Goal: Task Accomplishment & Management: Use online tool/utility

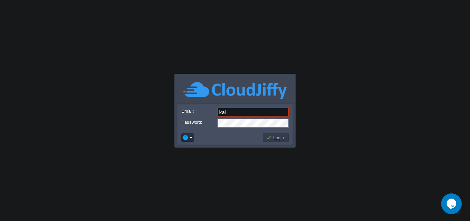
type input "[DOMAIN_NAME][EMAIL_ADDRESS][DOMAIN_NAME]"
click at [278, 135] on button "Login" at bounding box center [276, 137] width 20 height 6
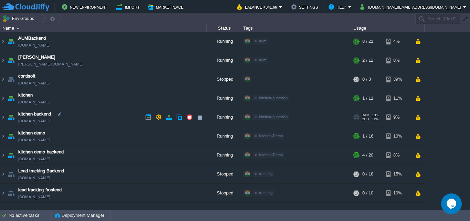
click at [46, 117] on span "kitchen-backend" at bounding box center [34, 114] width 33 height 7
click at [2, 115] on img at bounding box center [3, 117] width 6 height 19
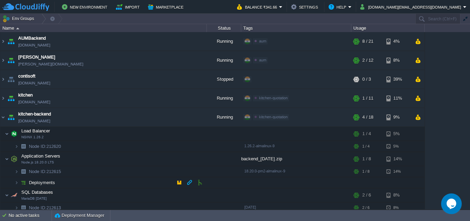
click at [80, 183] on td "Deployments" at bounding box center [103, 182] width 207 height 11
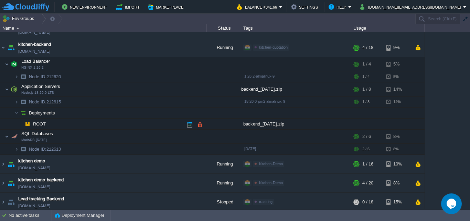
scroll to position [69, 0]
click at [264, 126] on div "backend_[DATE].zip" at bounding box center [296, 124] width 110 height 11
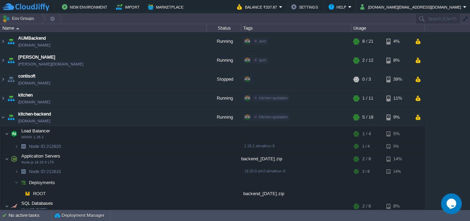
click at [450, 204] on icon "Chat widget" at bounding box center [452, 203] width 10 height 10
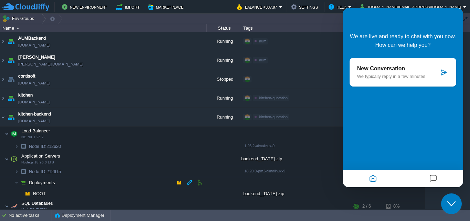
click at [325, 180] on td at bounding box center [296, 182] width 110 height 11
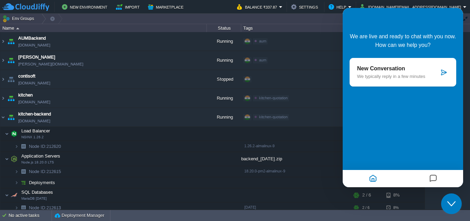
click at [458, 200] on div "Close Chat This icon closes the chat window." at bounding box center [451, 203] width 21 height 8
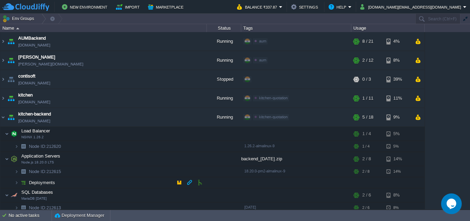
click at [33, 183] on span "Deployments" at bounding box center [42, 182] width 28 height 6
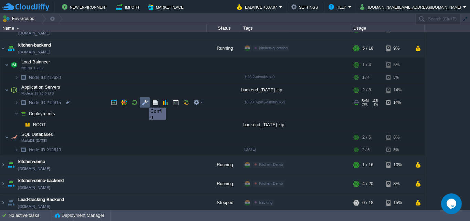
click at [144, 101] on button "button" at bounding box center [145, 102] width 6 height 6
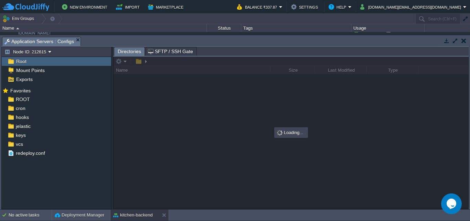
click at [57, 61] on div "Root" at bounding box center [57, 61] width 110 height 9
click at [11, 98] on img at bounding box center [10, 99] width 7 height 9
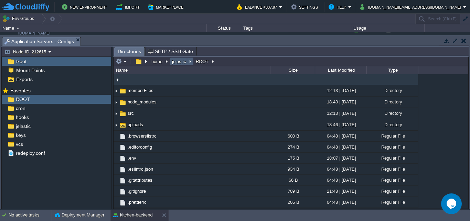
click at [178, 63] on button "jelastic" at bounding box center [179, 61] width 17 height 6
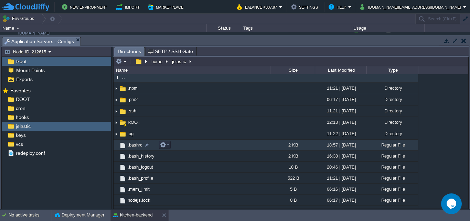
scroll to position [0, 0]
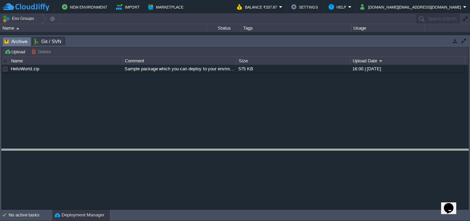
drag, startPoint x: 153, startPoint y: 39, endPoint x: 160, endPoint y: 150, distance: 112.1
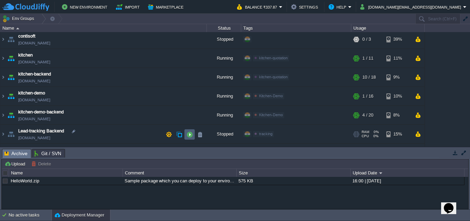
scroll to position [56, 0]
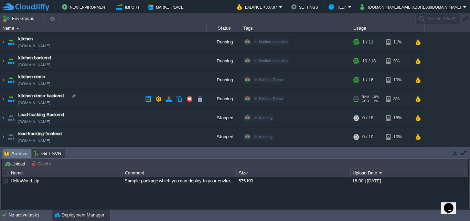
click at [43, 97] on span "kitchen-demo-backend" at bounding box center [40, 95] width 45 height 7
click at [37, 60] on span "kitchen-backend" at bounding box center [34, 57] width 33 height 7
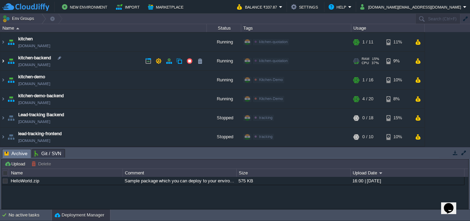
click at [1, 62] on img at bounding box center [3, 61] width 6 height 19
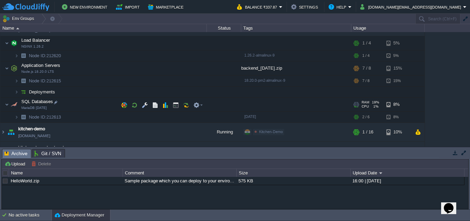
scroll to position [74, 0]
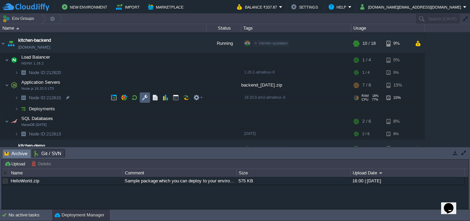
click at [149, 97] on td at bounding box center [145, 97] width 10 height 10
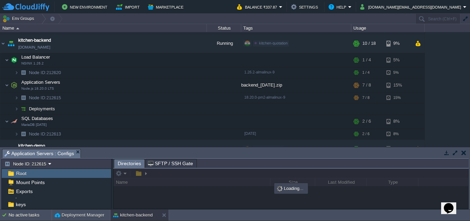
scroll to position [59, 0]
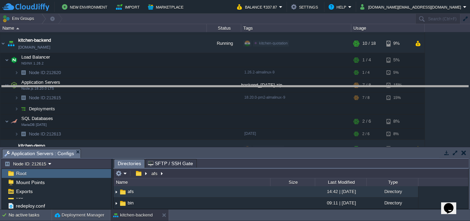
drag, startPoint x: 132, startPoint y: 154, endPoint x: 139, endPoint y: 87, distance: 66.9
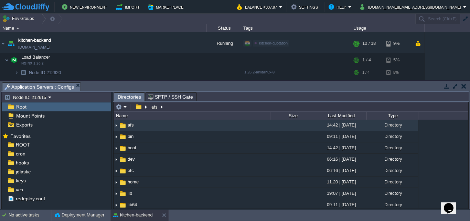
scroll to position [0, 0]
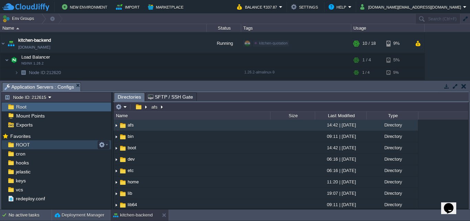
click at [23, 146] on span "ROOT" at bounding box center [22, 145] width 17 height 6
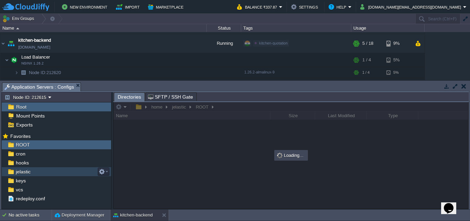
click at [22, 176] on div "jelastic" at bounding box center [57, 171] width 110 height 9
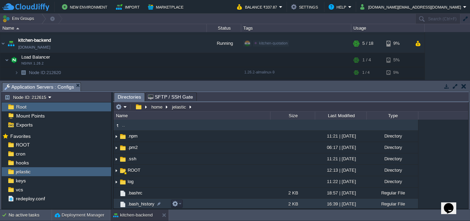
scroll to position [56, 0]
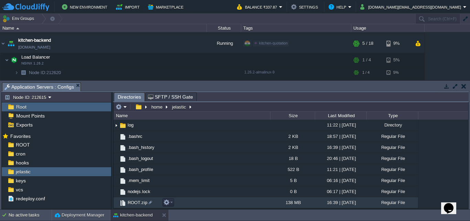
drag, startPoint x: 178, startPoint y: 204, endPoint x: 195, endPoint y: 205, distance: 17.2
click at [195, 205] on td "ROOT.zip" at bounding box center [192, 202] width 157 height 11
click at [138, 202] on span "ROOT.zip" at bounding box center [138, 202] width 22 height 6
click at [121, 202] on img at bounding box center [123, 203] width 8 height 8
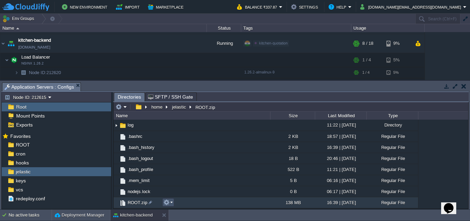
click at [169, 204] on button "button" at bounding box center [167, 202] width 6 height 6
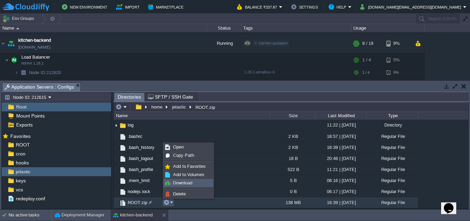
click at [172, 181] on link "Download" at bounding box center [188, 183] width 49 height 8
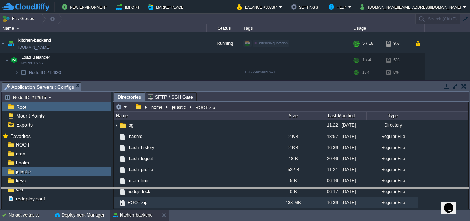
drag, startPoint x: 196, startPoint y: 85, endPoint x: 209, endPoint y: 190, distance: 105.5
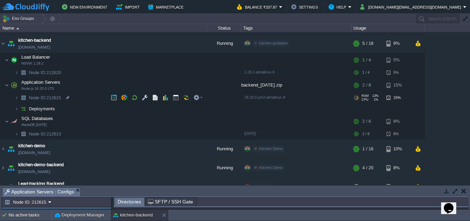
scroll to position [5, 0]
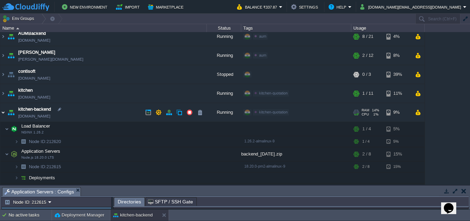
click at [3, 114] on img at bounding box center [3, 112] width 6 height 19
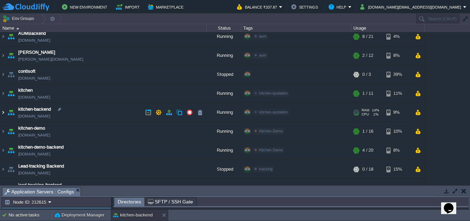
scroll to position [0, 0]
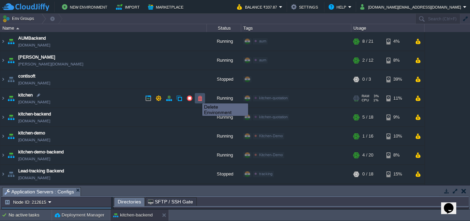
click at [197, 97] on button "button" at bounding box center [200, 98] width 6 height 6
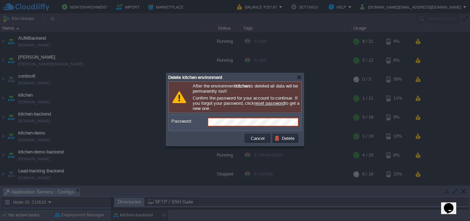
click at [302, 74] on div "Delete kitchen environment" at bounding box center [235, 77] width 134 height 8
click at [301, 77] on div at bounding box center [299, 77] width 5 height 5
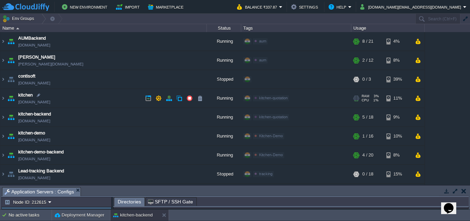
click at [18, 95] on td "kitchen kitchen.cloudjiffy.net" at bounding box center [103, 98] width 207 height 19
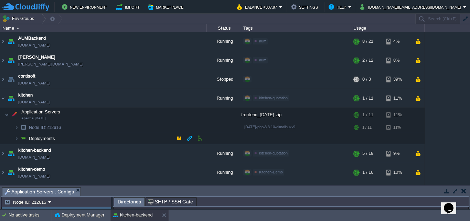
click at [41, 137] on span "Deployments" at bounding box center [42, 138] width 28 height 6
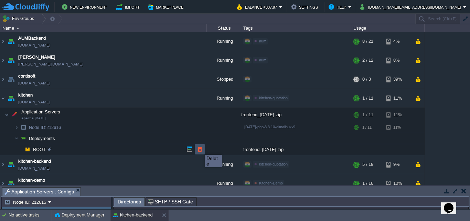
click at [200, 148] on button "button" at bounding box center [200, 149] width 6 height 6
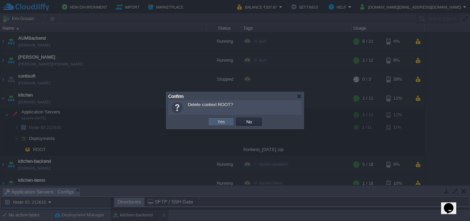
click at [230, 121] on td "Yes" at bounding box center [221, 121] width 26 height 8
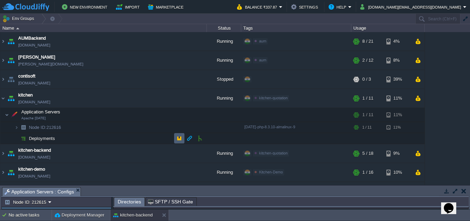
click at [181, 138] on button "button" at bounding box center [179, 138] width 6 height 6
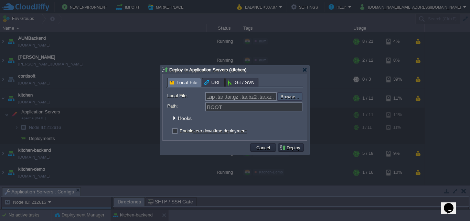
click at [290, 95] on input "file" at bounding box center [259, 96] width 87 height 8
type input "C:\fakepath\07-10-25.zip"
type input "07-10-25.zip"
click at [290, 148] on button "Deploy" at bounding box center [291, 147] width 23 height 6
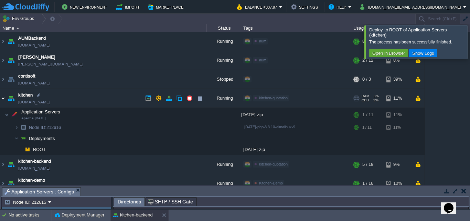
click at [2, 100] on img at bounding box center [3, 98] width 6 height 19
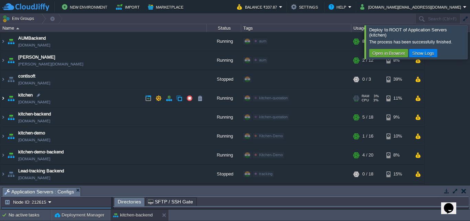
click at [2, 100] on img at bounding box center [3, 98] width 6 height 19
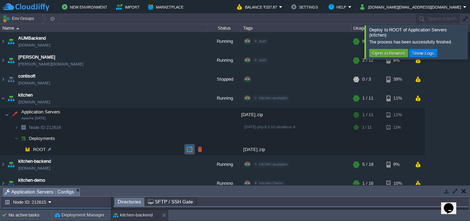
click at [191, 150] on button "button" at bounding box center [190, 149] width 6 height 6
click at [3, 165] on img at bounding box center [3, 164] width 6 height 19
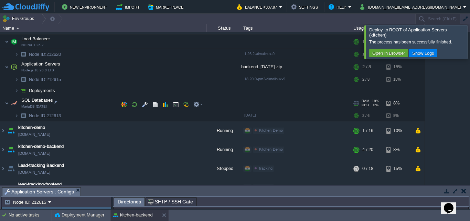
scroll to position [69, 0]
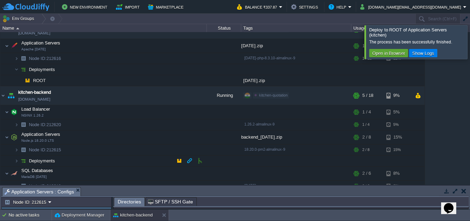
click at [81, 159] on td "Deployments" at bounding box center [103, 160] width 207 height 11
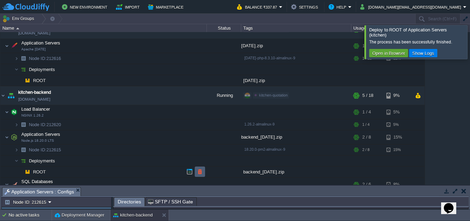
click at [203, 170] on td at bounding box center [200, 171] width 10 height 10
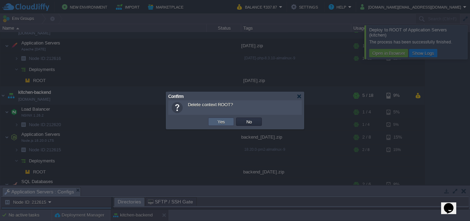
click at [219, 123] on button "Yes" at bounding box center [222, 121] width 12 height 6
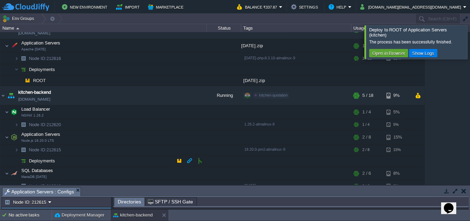
click at [137, 160] on td "Deployments" at bounding box center [103, 160] width 207 height 11
click at [181, 160] on button "button" at bounding box center [179, 160] width 6 height 6
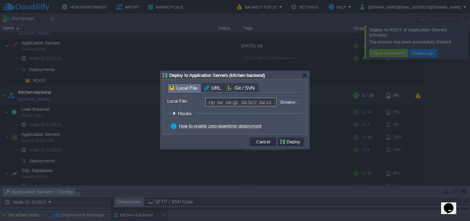
click at [290, 105] on input "file" at bounding box center [259, 102] width 87 height 8
type input "C:\fakepath\07-10-25.zip"
type input "07-10-25.zip"
click at [289, 142] on button "Deploy" at bounding box center [291, 141] width 23 height 6
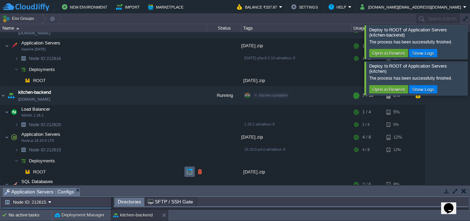
click at [185, 172] on td at bounding box center [190, 171] width 10 height 10
click at [190, 81] on button "button" at bounding box center [190, 80] width 6 height 6
click at [38, 94] on span "kitchen-backend" at bounding box center [34, 92] width 33 height 7
click at [4, 95] on img at bounding box center [3, 95] width 6 height 19
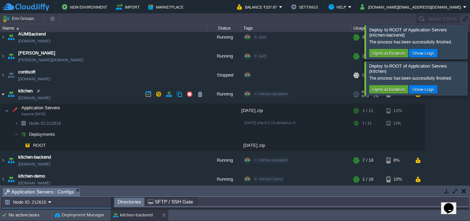
scroll to position [0, 0]
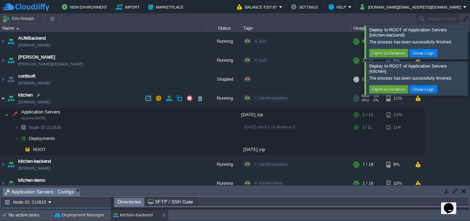
click at [3, 99] on img at bounding box center [3, 98] width 6 height 19
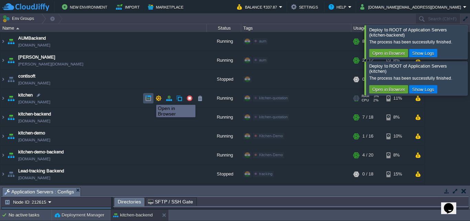
click at [147, 98] on button "button" at bounding box center [148, 98] width 6 height 6
click at [470, 38] on div at bounding box center [479, 41] width 0 height 33
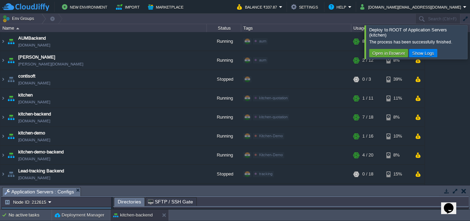
click at [470, 44] on div at bounding box center [479, 41] width 0 height 33
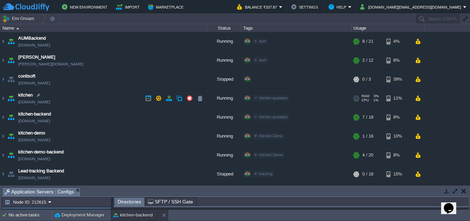
click at [48, 103] on link "[DOMAIN_NAME]" at bounding box center [34, 101] width 32 height 7
click at [148, 97] on button "button" at bounding box center [148, 98] width 6 height 6
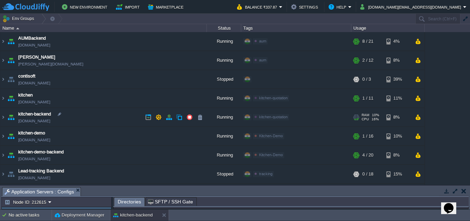
click at [50, 123] on link "[DOMAIN_NAME]" at bounding box center [34, 120] width 32 height 7
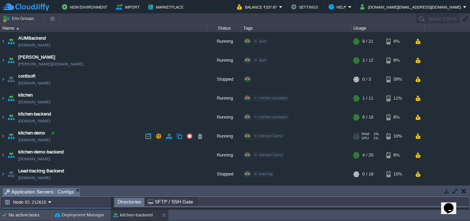
scroll to position [18, 0]
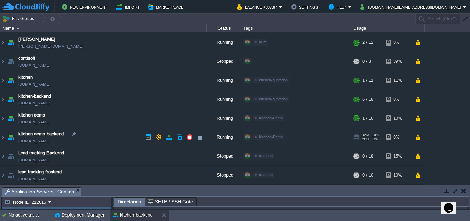
click at [39, 141] on link "[DOMAIN_NAME]" at bounding box center [34, 140] width 32 height 7
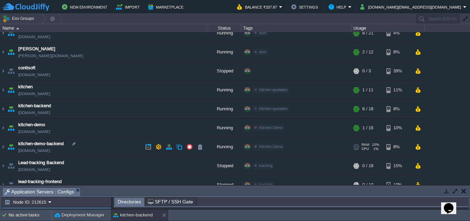
scroll to position [0, 0]
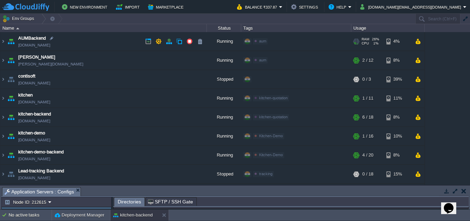
click at [35, 48] on link "[DOMAIN_NAME]" at bounding box center [34, 45] width 32 height 7
click at [3, 116] on img at bounding box center [3, 117] width 6 height 19
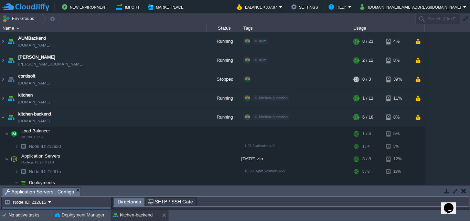
scroll to position [69, 0]
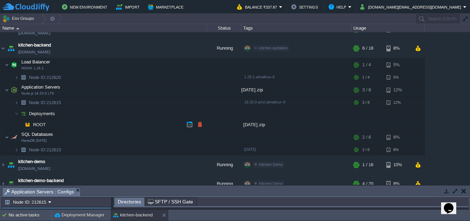
click at [102, 127] on td "ROOT" at bounding box center [103, 124] width 207 height 11
click at [202, 126] on button "button" at bounding box center [200, 124] width 6 height 6
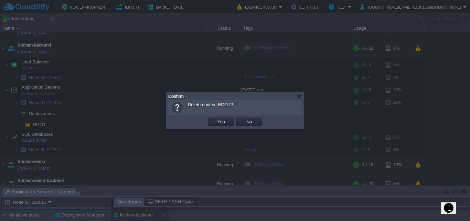
click at [225, 126] on td "Yes" at bounding box center [221, 121] width 28 height 10
click at [298, 97] on div at bounding box center [299, 96] width 5 height 5
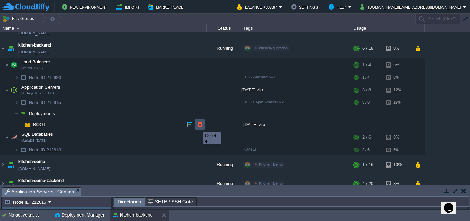
click at [198, 126] on button "button" at bounding box center [200, 124] width 6 height 6
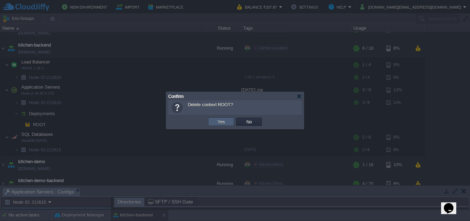
click at [225, 122] on button "Yes" at bounding box center [222, 121] width 12 height 6
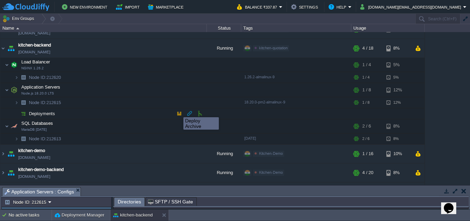
click at [178, 113] on button "button" at bounding box center [179, 113] width 6 height 6
click at [133, 113] on td "Deployments" at bounding box center [103, 113] width 207 height 11
click at [180, 114] on button "button" at bounding box center [179, 113] width 6 height 6
click at [38, 114] on span "Deployments" at bounding box center [42, 114] width 28 height 6
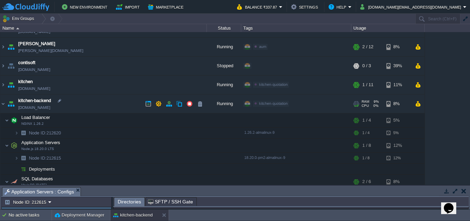
scroll to position [0, 0]
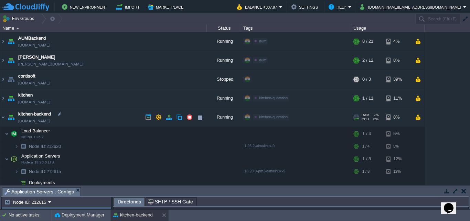
click at [28, 114] on span "kitchen-backend" at bounding box center [34, 114] width 33 height 7
click at [4, 118] on img at bounding box center [3, 117] width 6 height 19
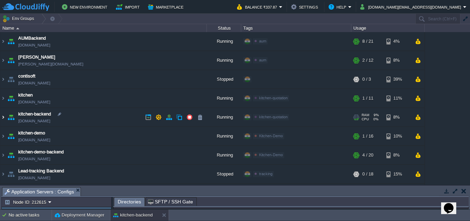
click at [4, 118] on img at bounding box center [3, 117] width 6 height 19
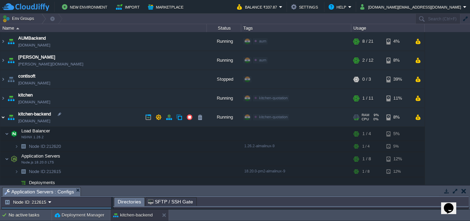
click at [3, 118] on img at bounding box center [3, 117] width 6 height 19
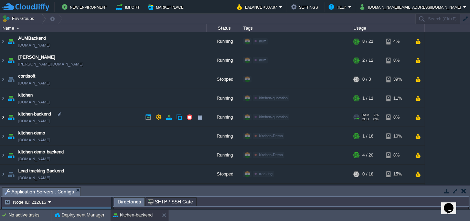
click at [3, 118] on img at bounding box center [3, 117] width 6 height 19
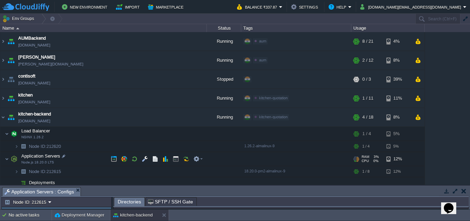
scroll to position [104, 0]
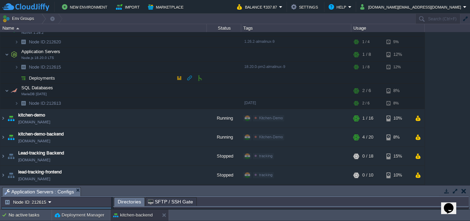
click at [180, 79] on button "button" at bounding box center [179, 78] width 6 height 6
